Goal: Obtain resource: Obtain resource

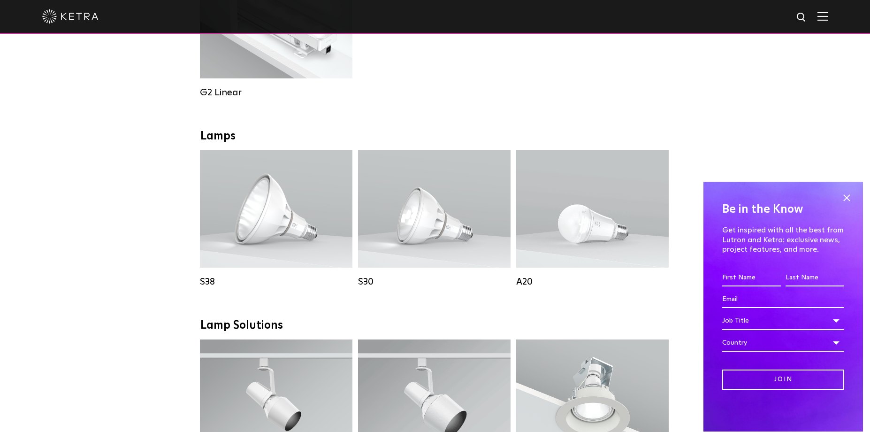
scroll to position [563, 0]
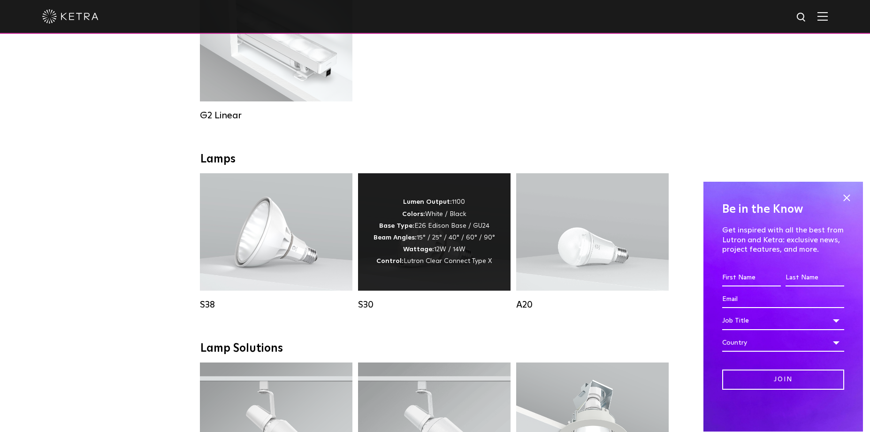
click at [454, 264] on span "Lutron Clear Connect Type X" at bounding box center [447, 261] width 88 height 7
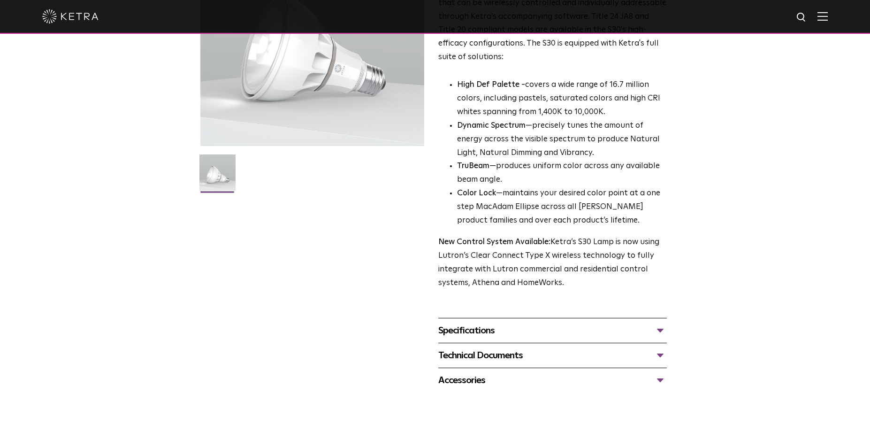
scroll to position [188, 0]
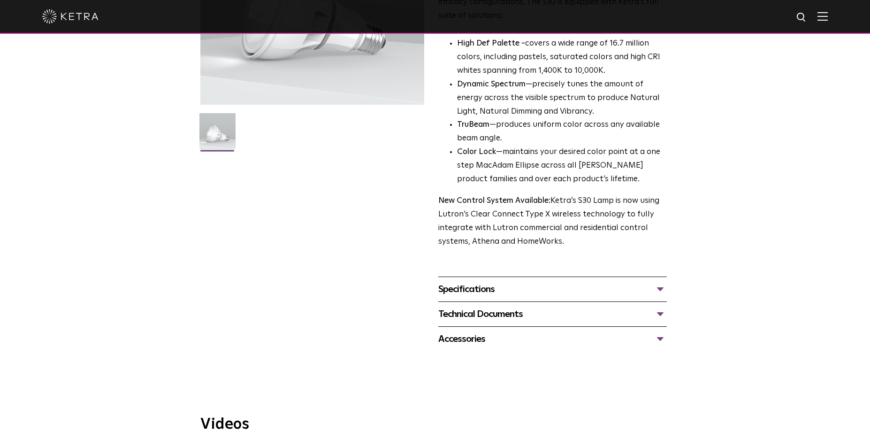
click at [471, 295] on div "Specifications" at bounding box center [552, 288] width 228 height 15
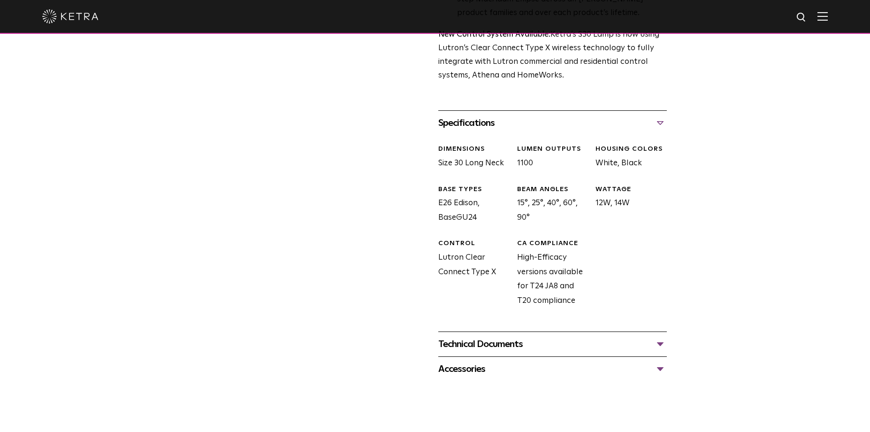
scroll to position [375, 0]
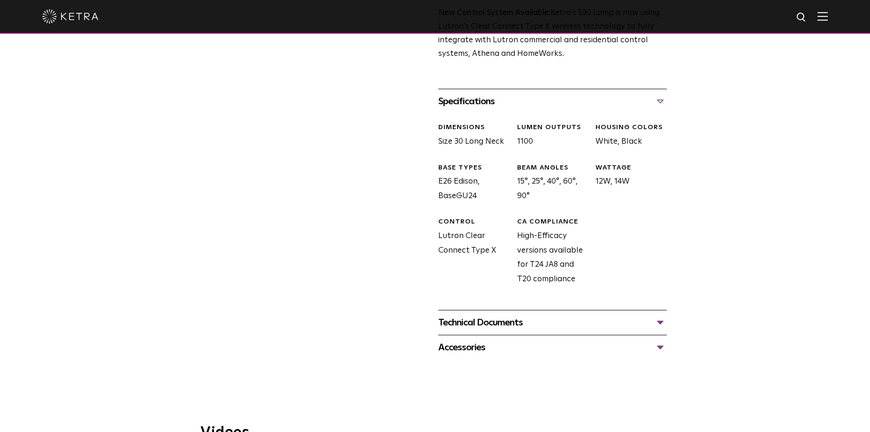
click at [483, 325] on div "Technical Documents" at bounding box center [552, 322] width 228 height 15
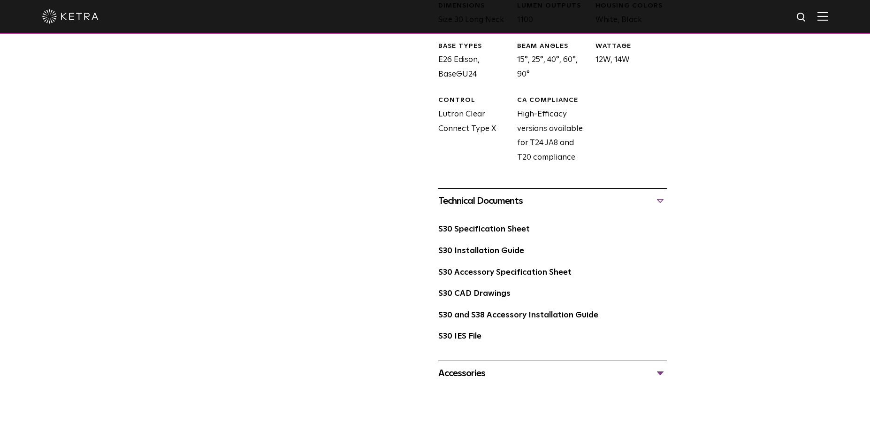
scroll to position [516, 0]
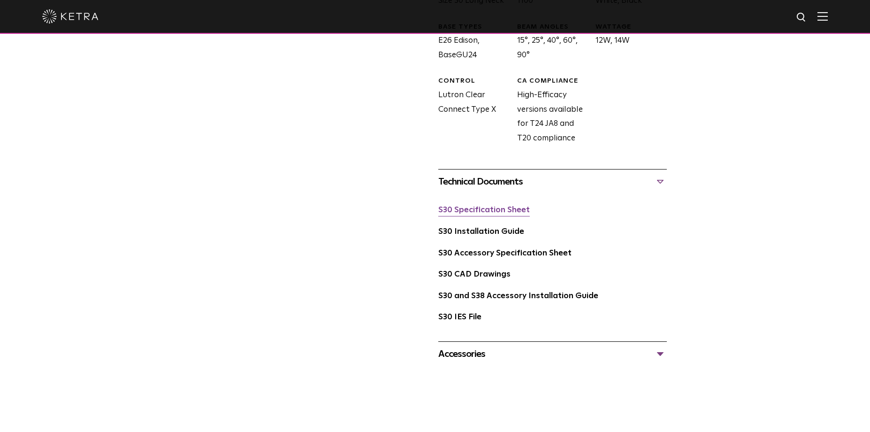
click at [477, 212] on link "S30 Specification Sheet" at bounding box center [483, 210] width 91 height 8
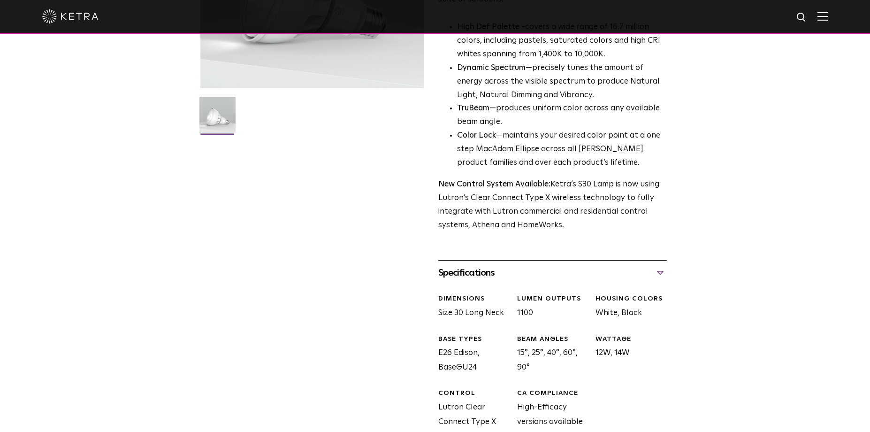
scroll to position [141, 0]
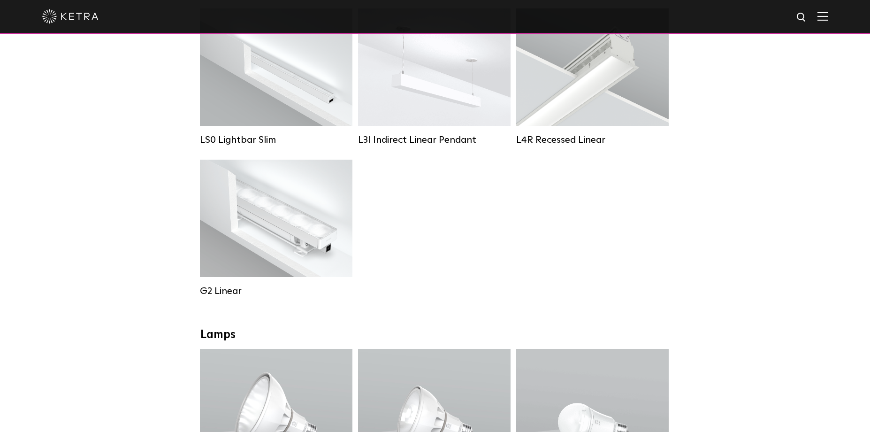
scroll to position [469, 0]
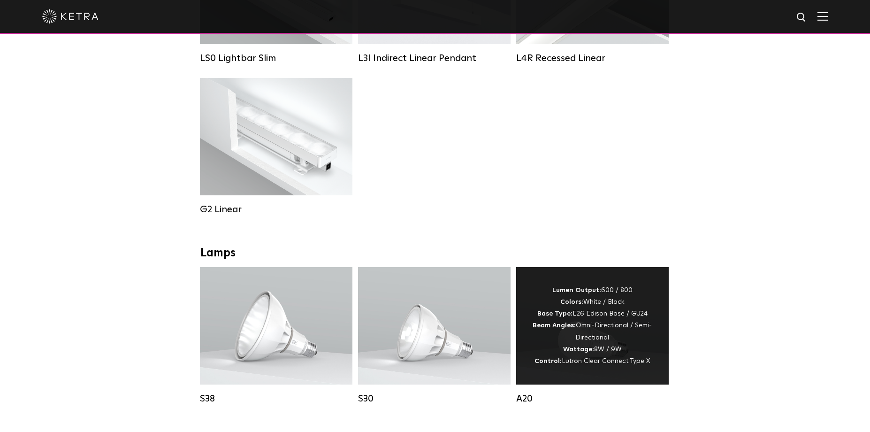
click at [629, 363] on div "Lumen Output: 600 / 800 Colors: White / Black Base Type: E26 Edison Base / GU24…" at bounding box center [592, 325] width 124 height 83
click at [630, 364] on div "Lumen Output: 600 / 800 Colors: White / Black Base Type: E26 Edison Base / GU24…" at bounding box center [592, 325] width 124 height 83
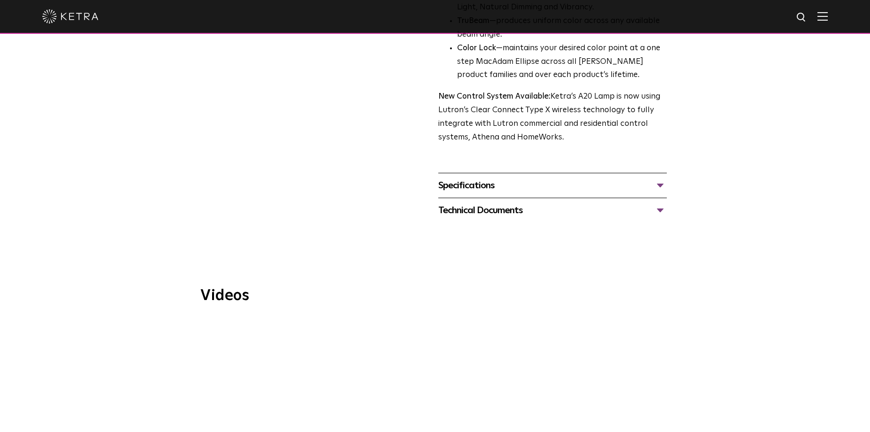
scroll to position [375, 0]
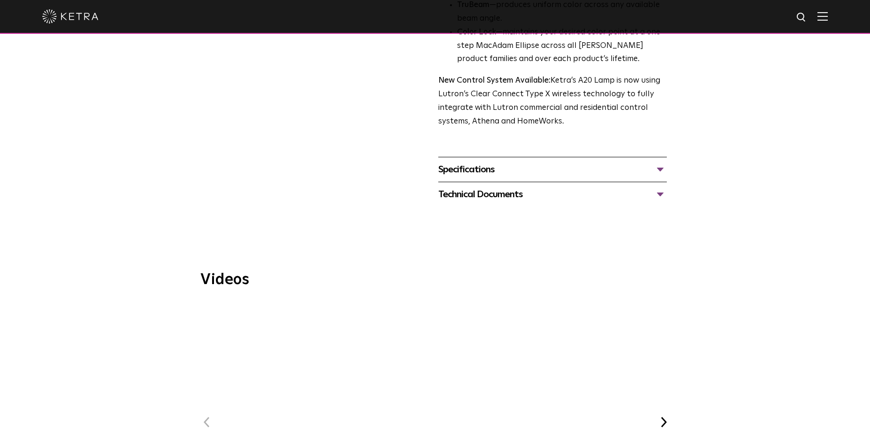
click at [495, 162] on div "Specifications" at bounding box center [552, 169] width 228 height 15
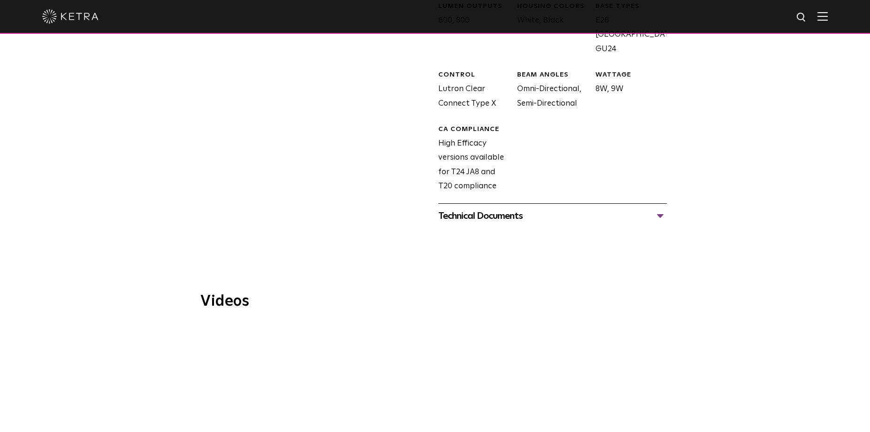
scroll to position [610, 0]
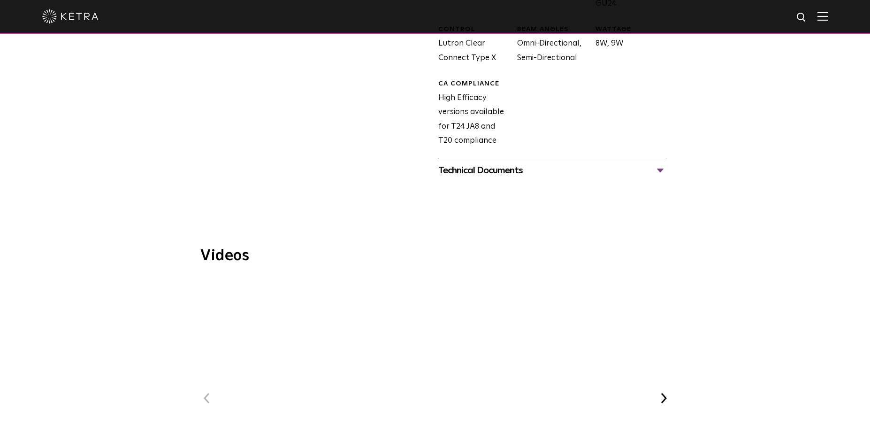
click at [501, 163] on div "Technical Documents" at bounding box center [552, 170] width 228 height 15
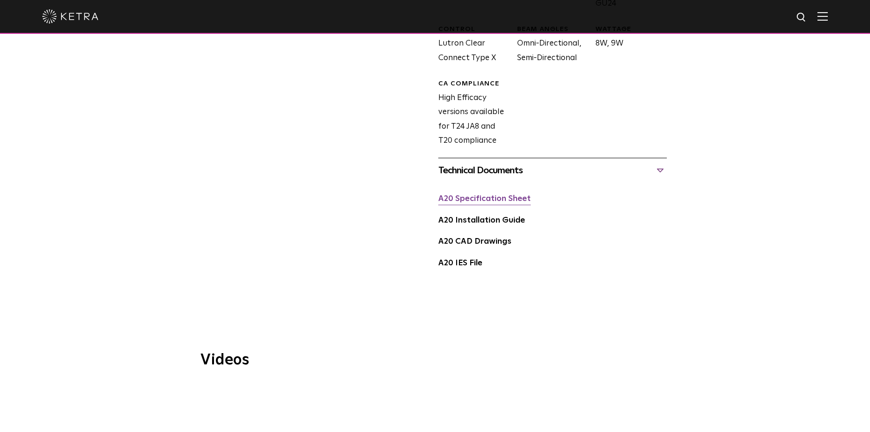
click at [506, 195] on link "A20 Specification Sheet" at bounding box center [484, 199] width 92 height 8
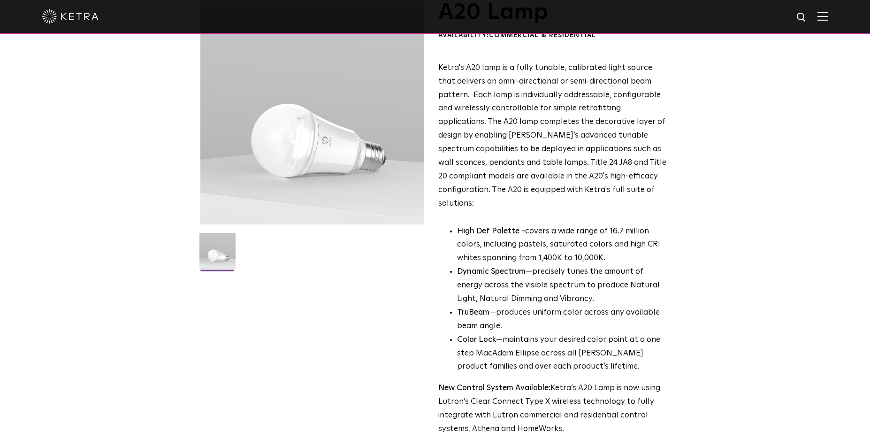
scroll to position [0, 0]
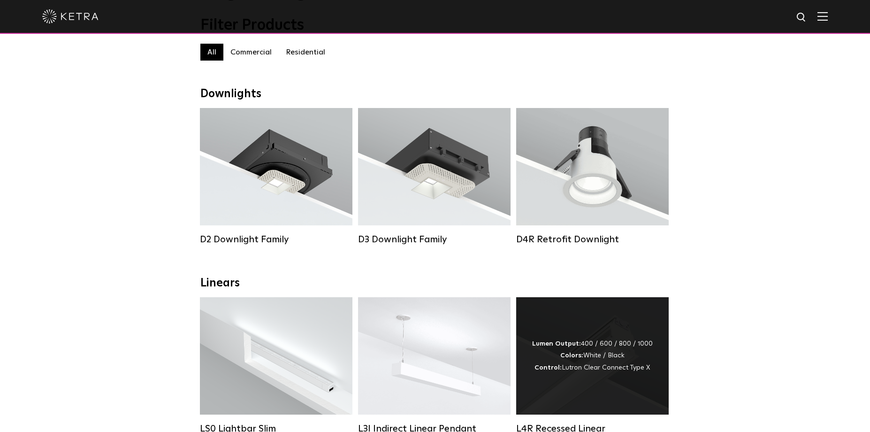
scroll to position [94, 0]
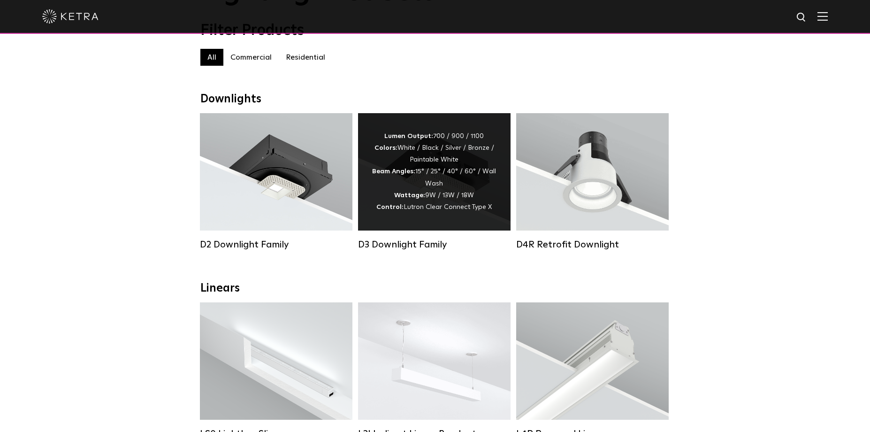
click at [430, 196] on div "Lumen Output: 700 / 900 / 1100 Colors: White / Black / Silver / Bronze / Painta…" at bounding box center [434, 171] width 124 height 83
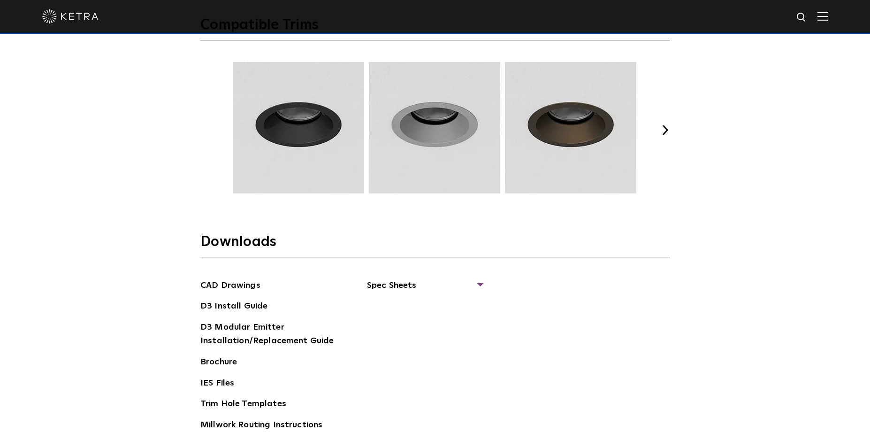
scroll to position [1407, 0]
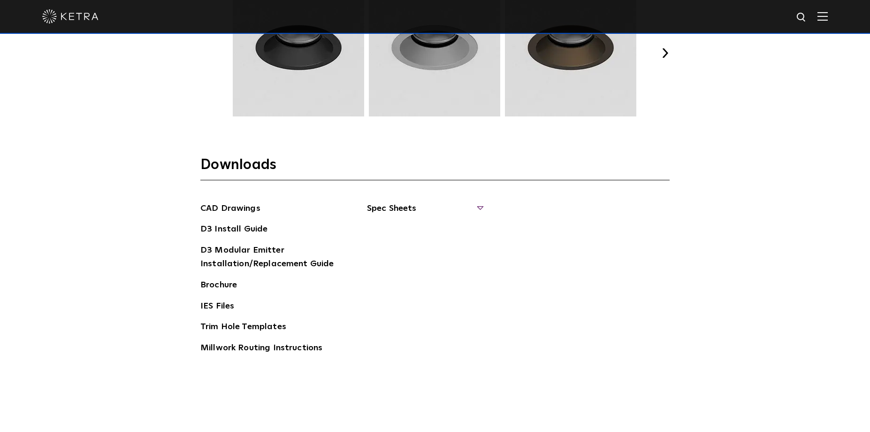
click at [414, 206] on span "Spec Sheets" at bounding box center [424, 212] width 115 height 21
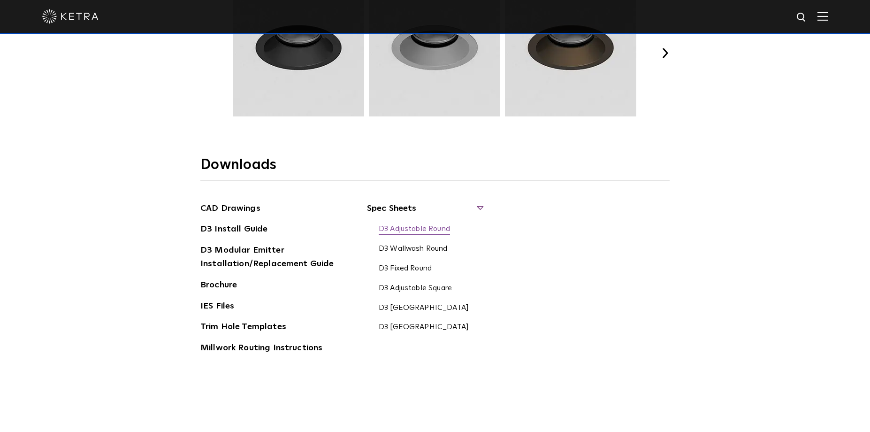
click at [426, 227] on link "D3 Adjustable Round" at bounding box center [414, 229] width 71 height 10
